Goal: Check status: Check status

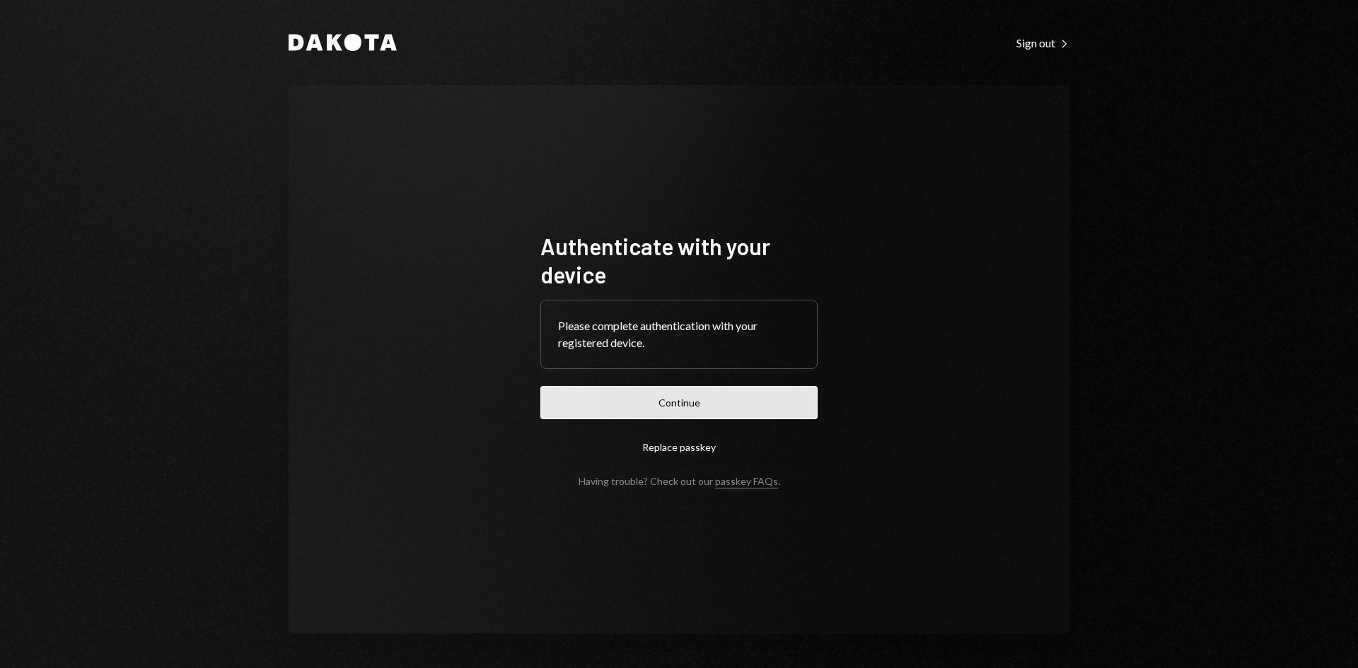
click at [696, 409] on button "Continue" at bounding box center [678, 402] width 277 height 33
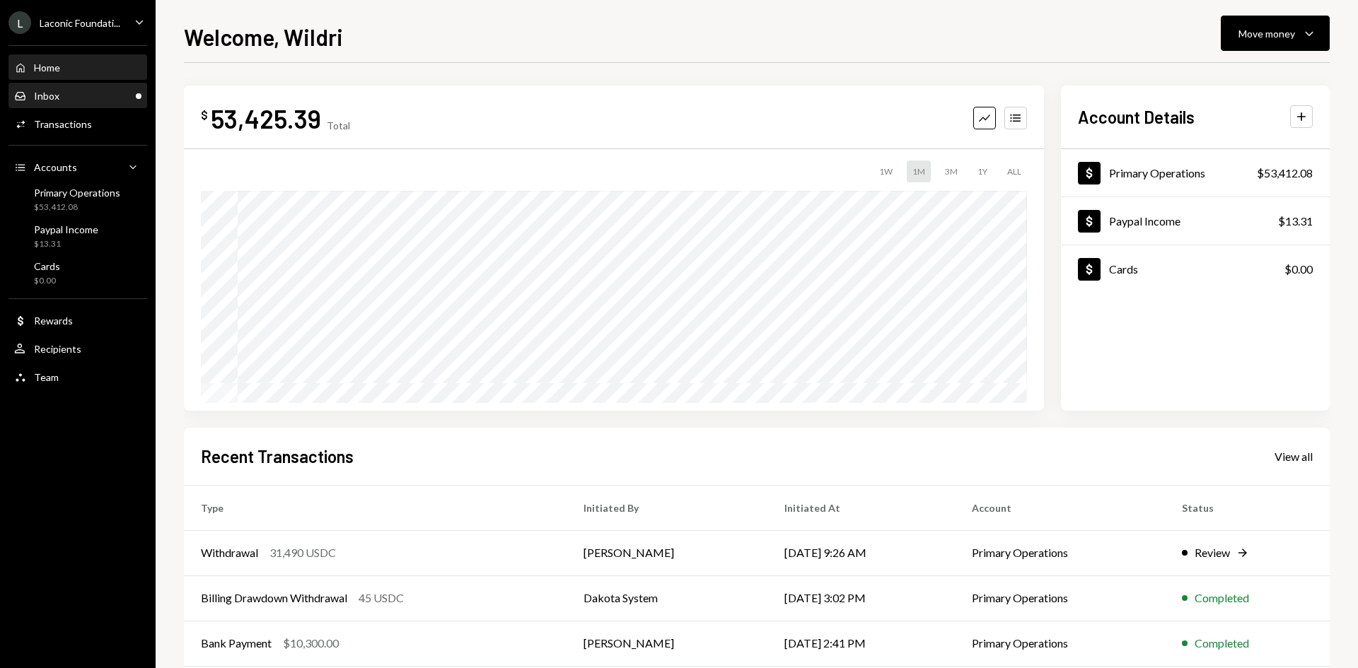
click at [103, 93] on div "Inbox Inbox" at bounding box center [77, 96] width 127 height 13
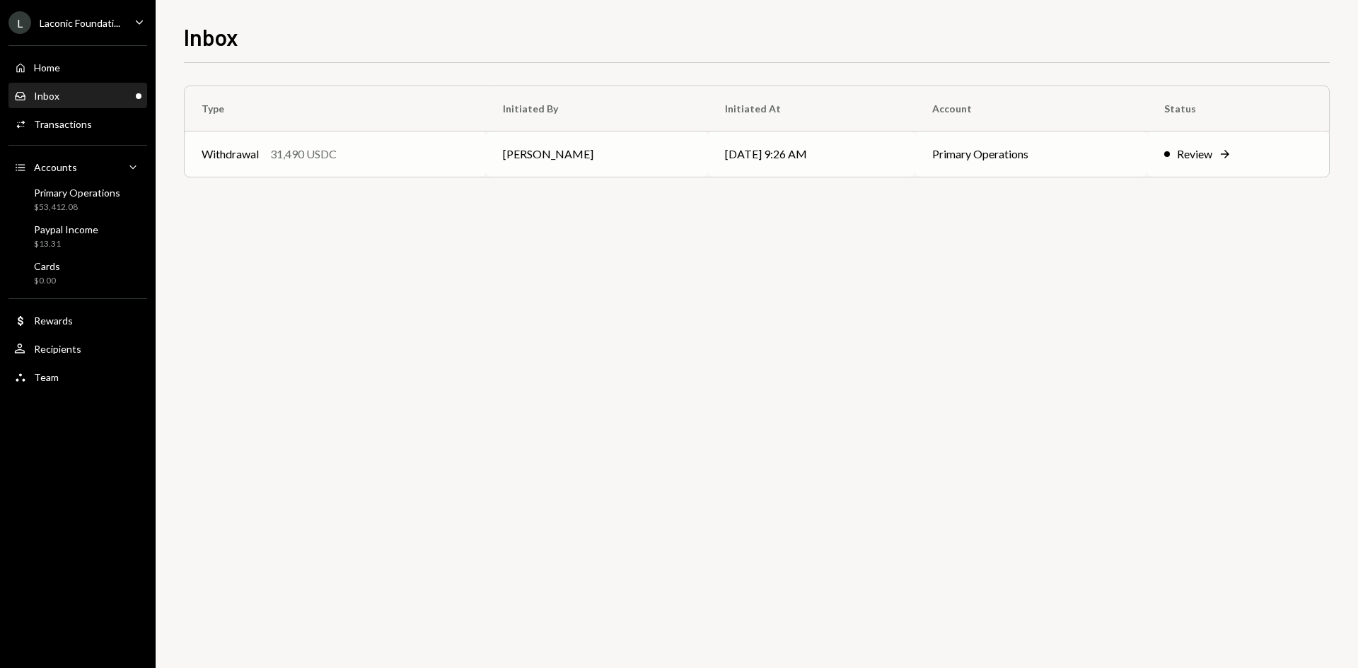
click at [485, 164] on td "Withdrawal 31,490 USDC" at bounding box center [335, 154] width 301 height 45
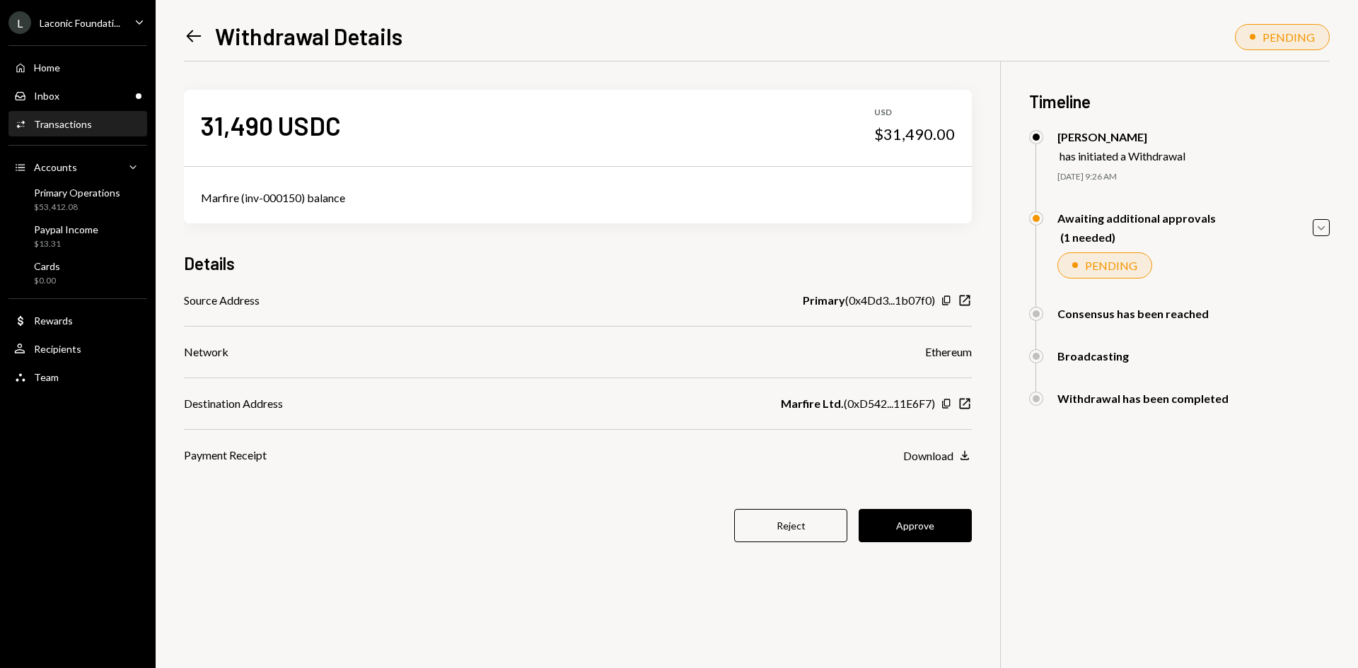
click at [84, 129] on div "Transactions" at bounding box center [63, 124] width 58 height 12
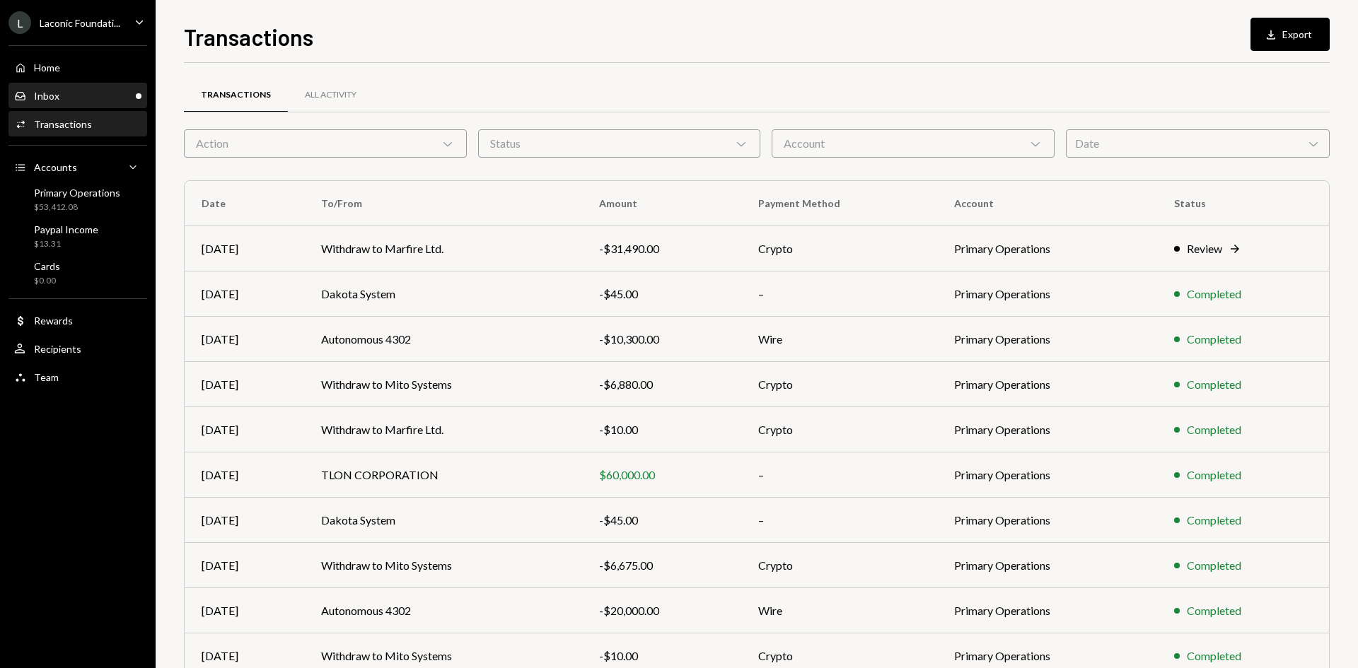
click at [90, 95] on div "Inbox Inbox" at bounding box center [77, 96] width 127 height 13
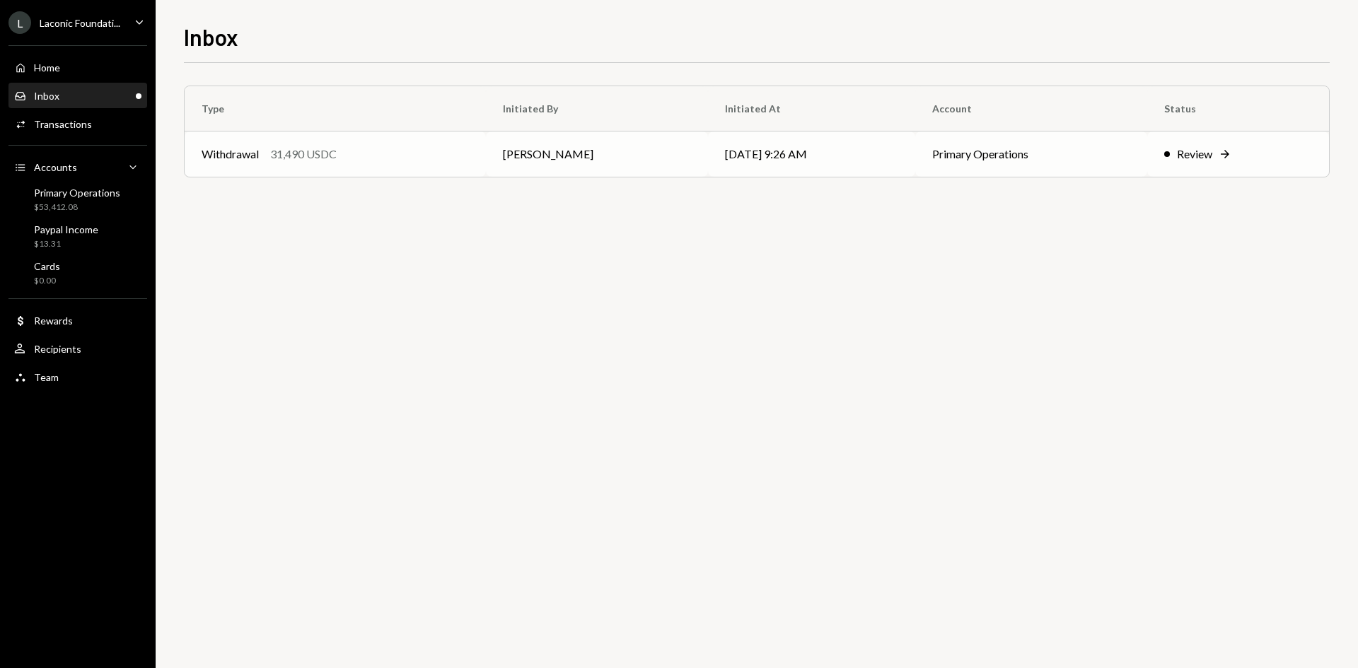
click at [337, 157] on div "31,490 USDC" at bounding box center [303, 154] width 66 height 17
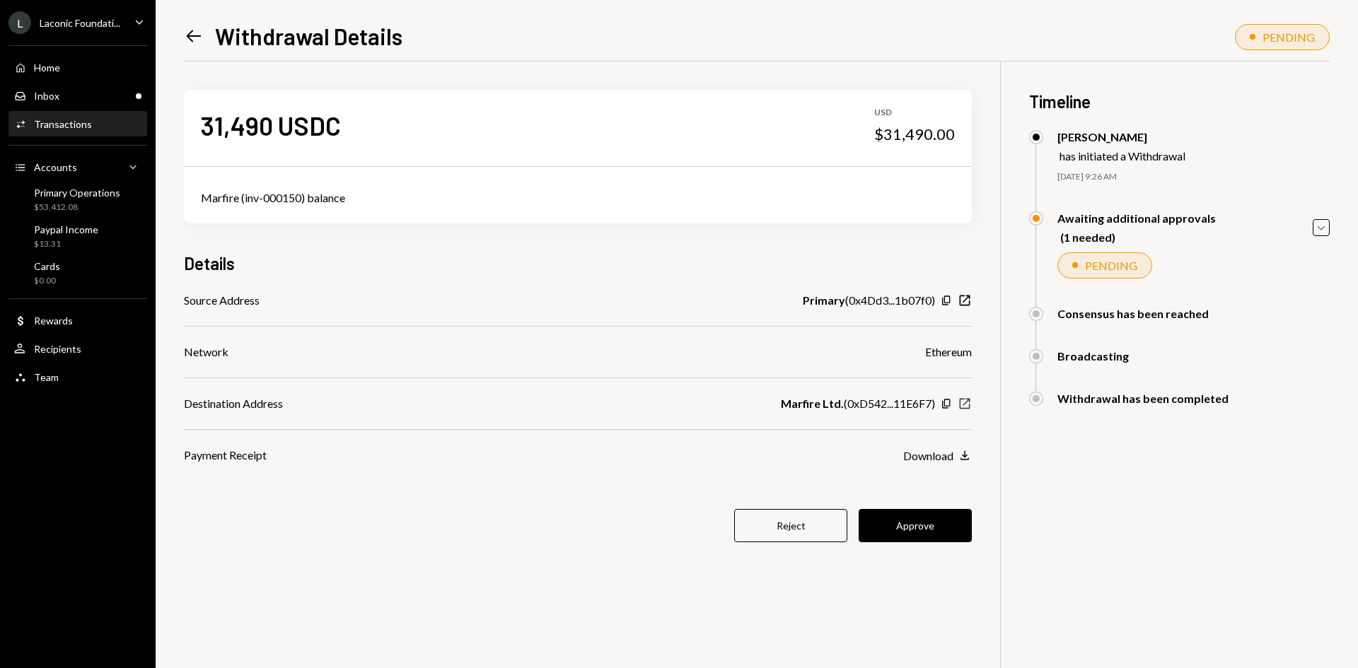
click at [965, 404] on icon "button" at bounding box center [965, 404] width 11 height 11
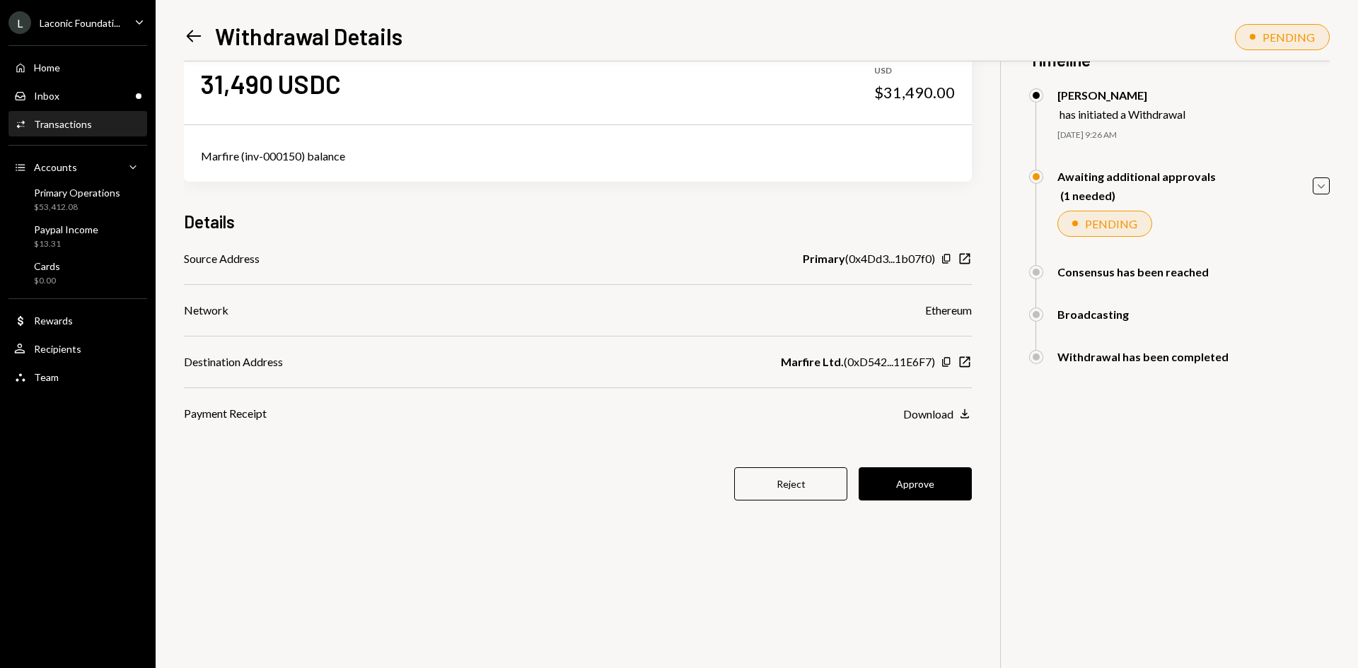
scroll to position [62, 0]
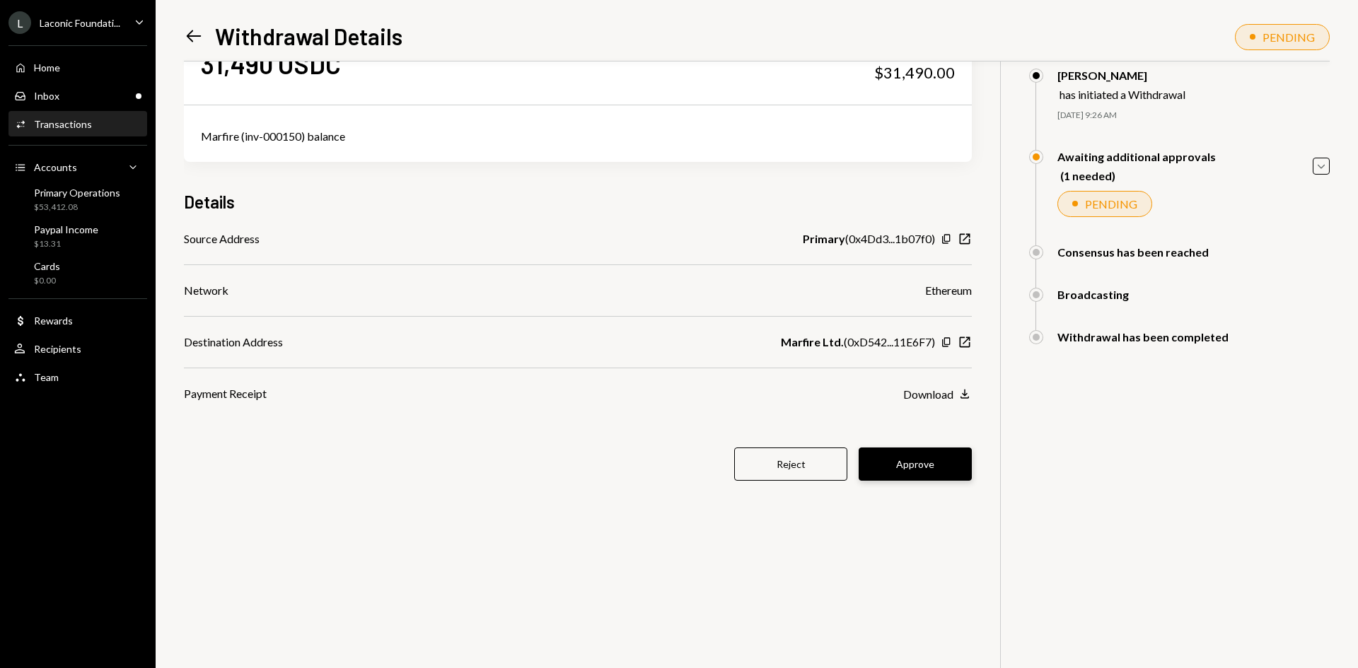
click at [903, 462] on button "Approve" at bounding box center [915, 464] width 113 height 33
